Goal: Information Seeking & Learning: Learn about a topic

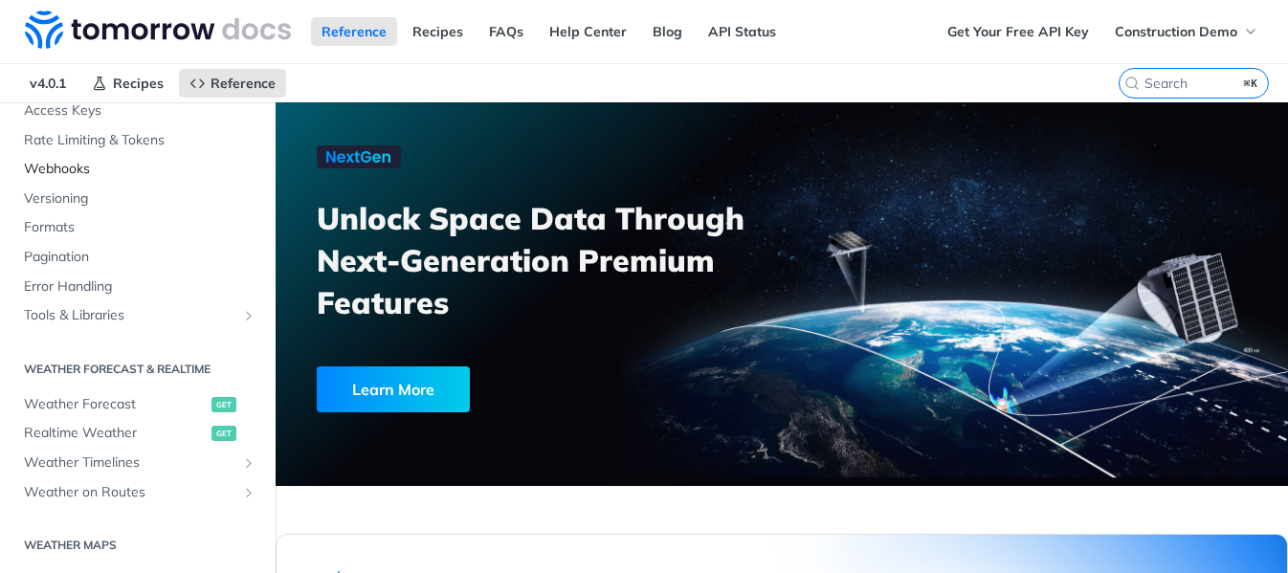
scroll to position [266, 0]
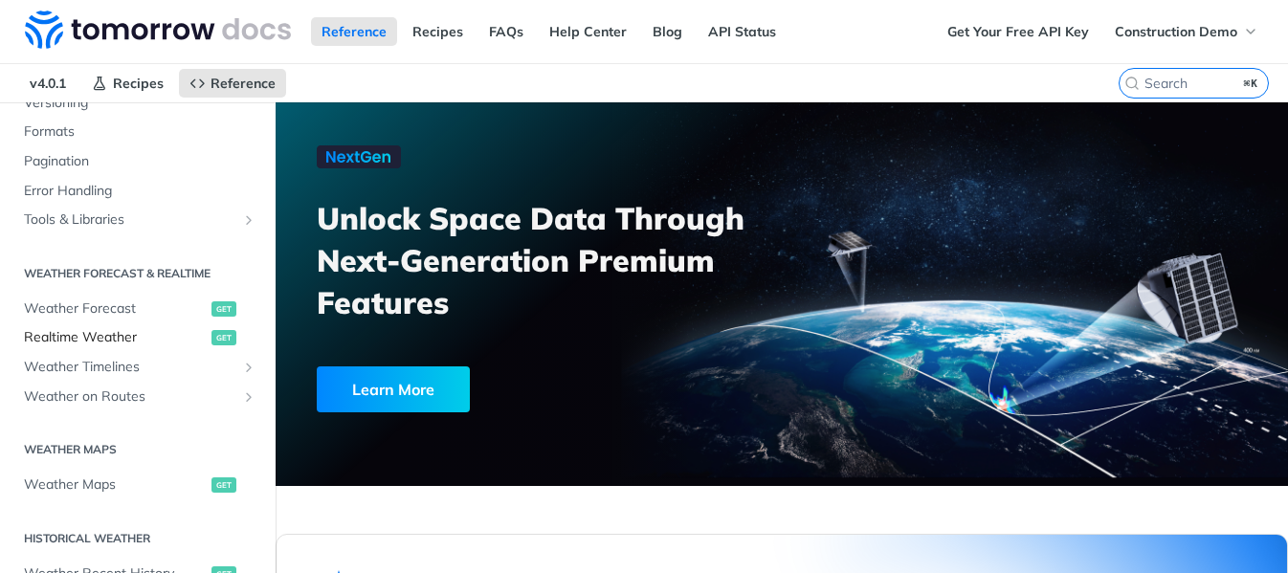
click at [123, 341] on span "Realtime Weather" at bounding box center [115, 337] width 183 height 19
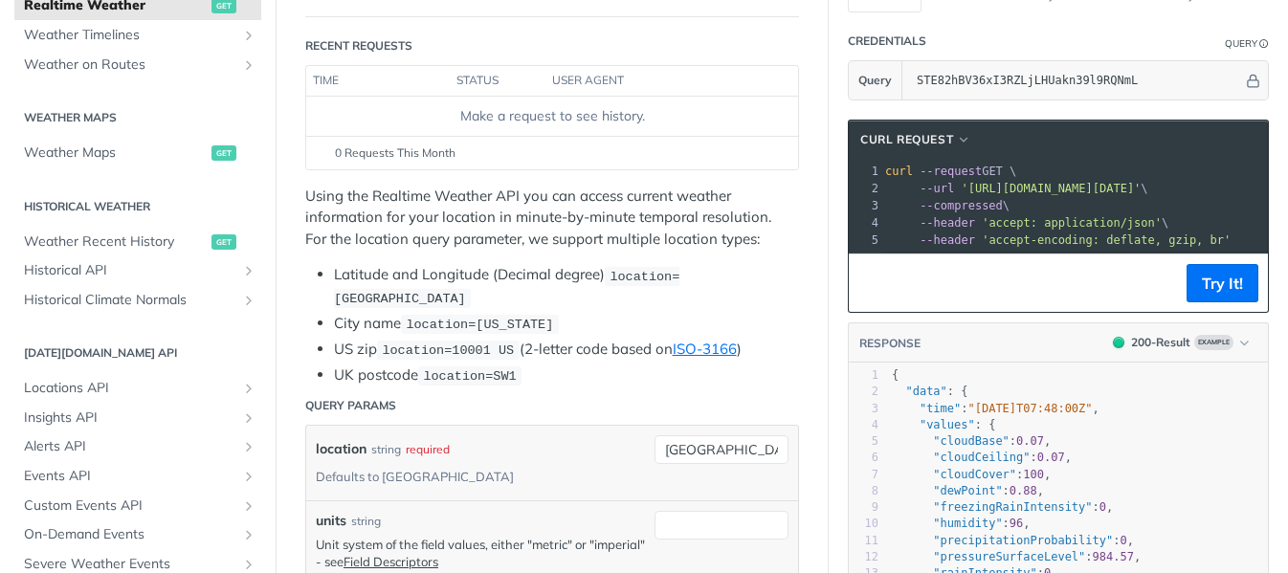
scroll to position [222, 0]
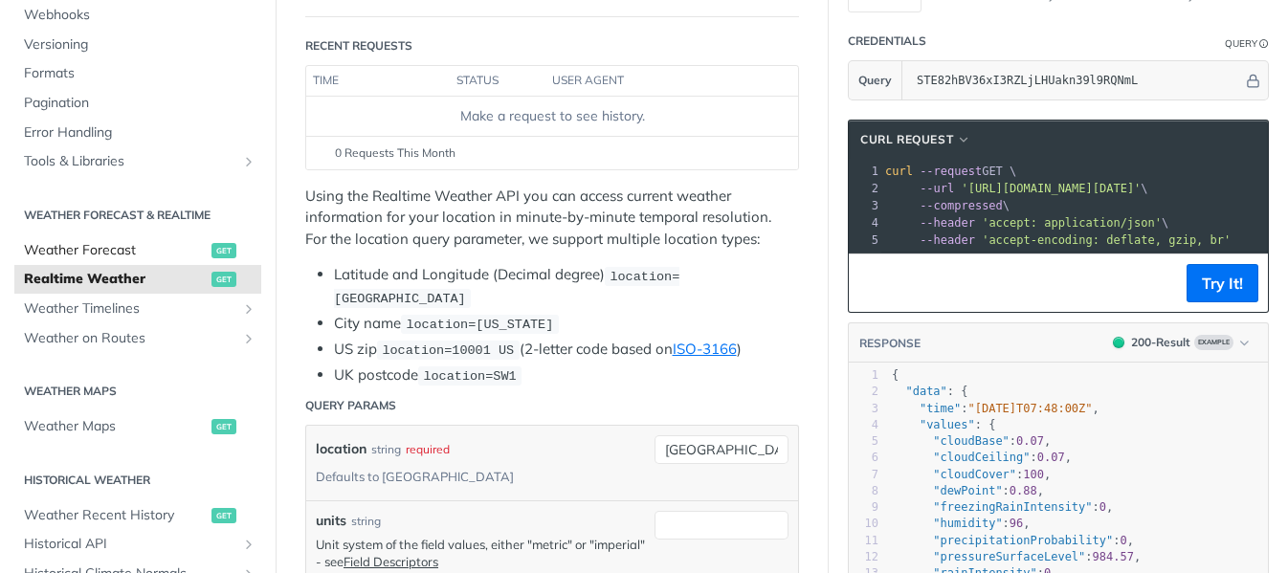
click at [160, 252] on span "Weather Forecast" at bounding box center [115, 250] width 183 height 19
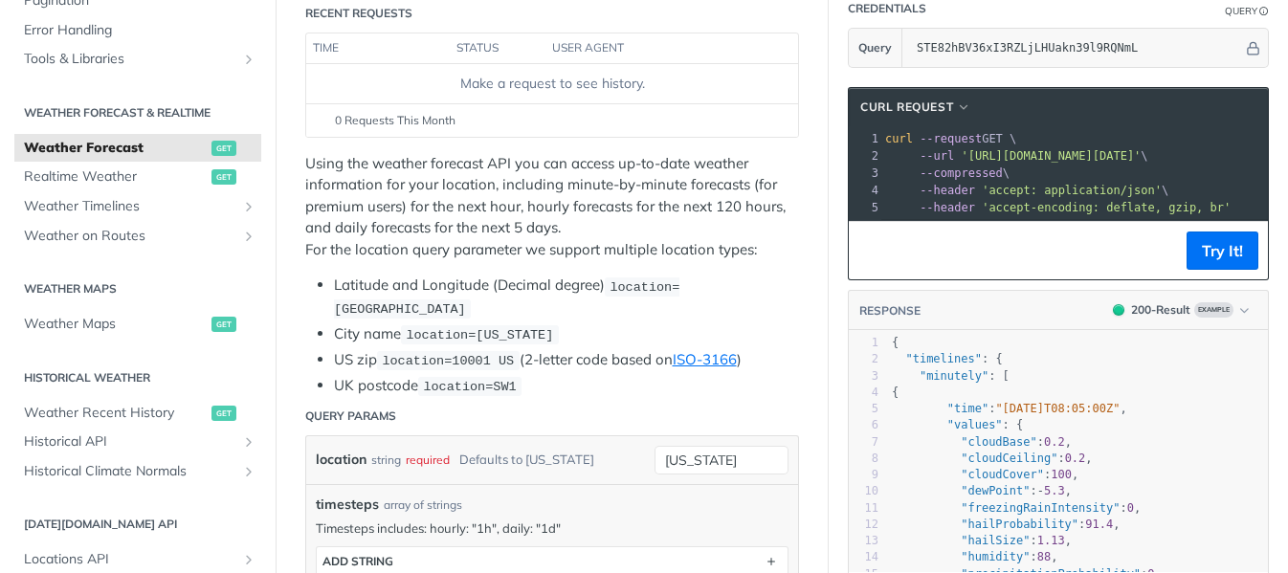
scroll to position [538, 0]
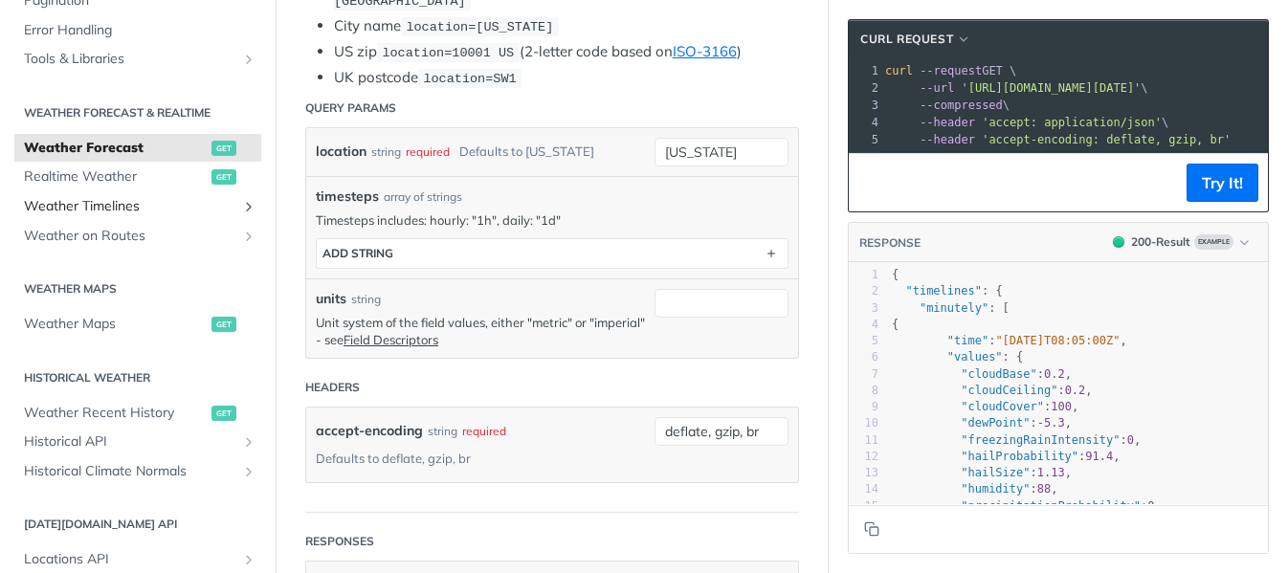
click at [166, 201] on span "Weather Timelines" at bounding box center [130, 206] width 212 height 19
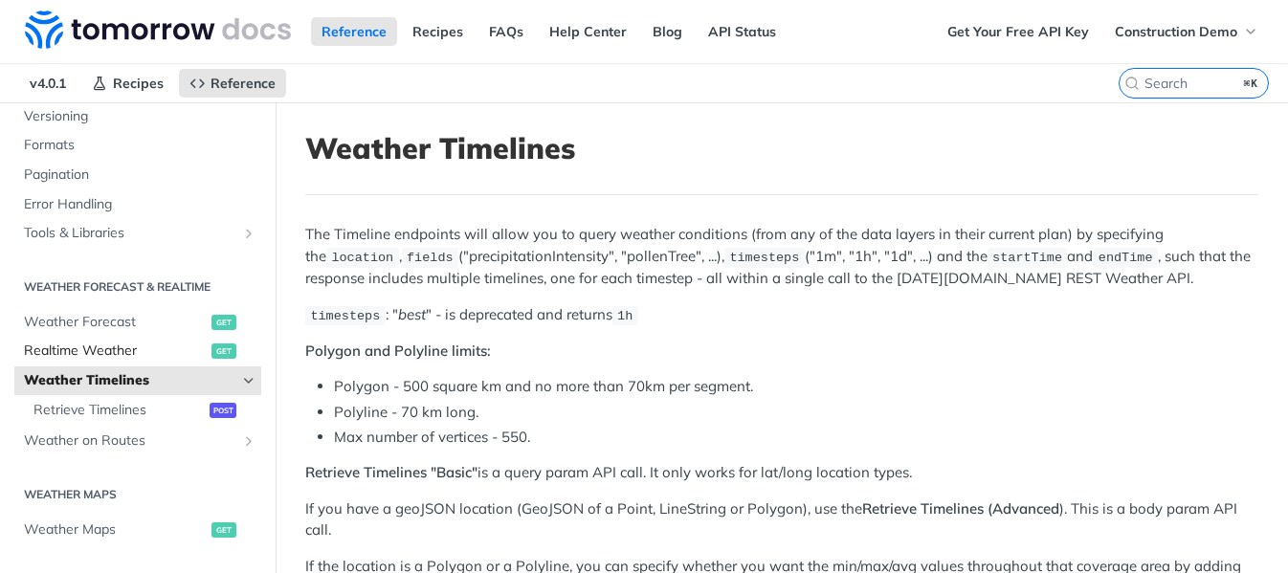
scroll to position [277, 0]
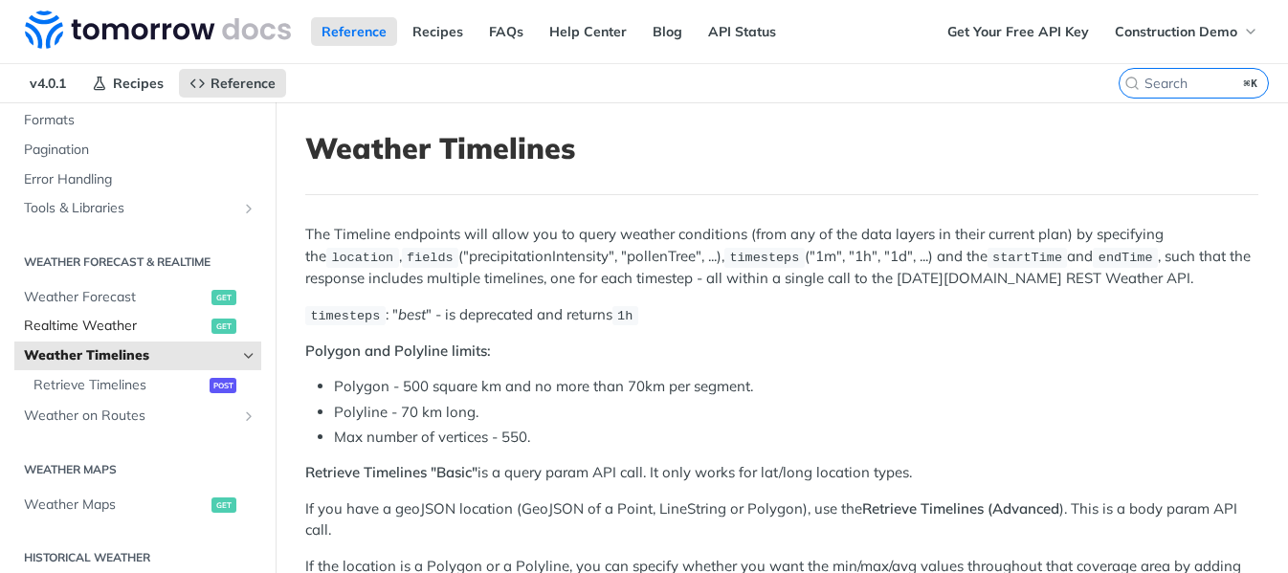
click at [149, 331] on span "Realtime Weather" at bounding box center [115, 326] width 183 height 19
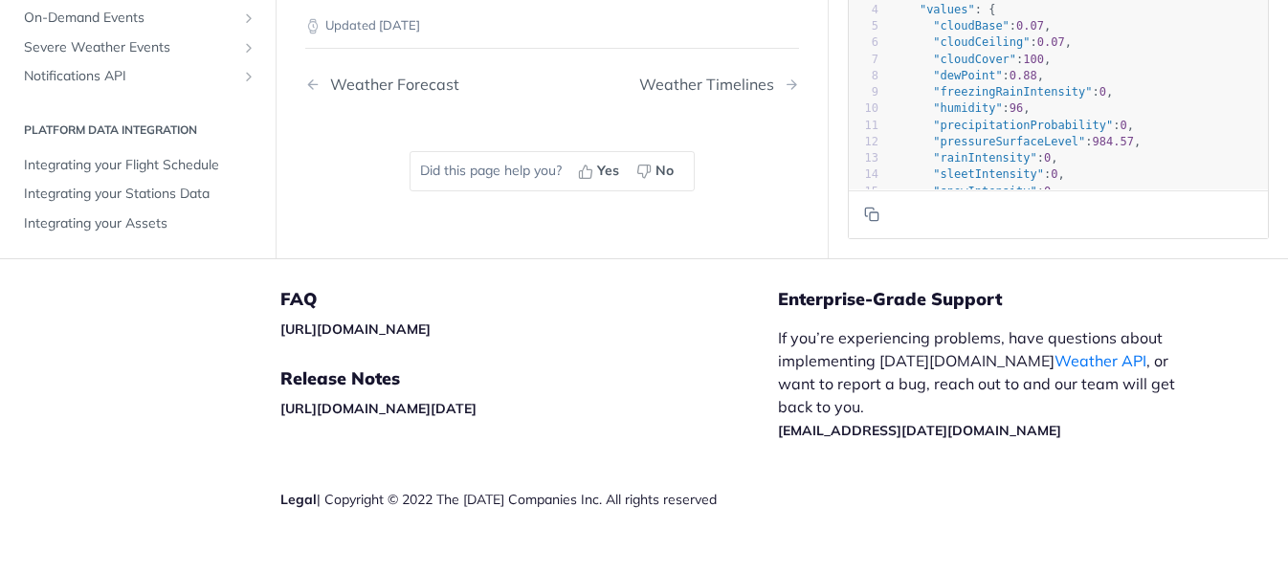
scroll to position [486, 0]
